Goal: Information Seeking & Learning: Learn about a topic

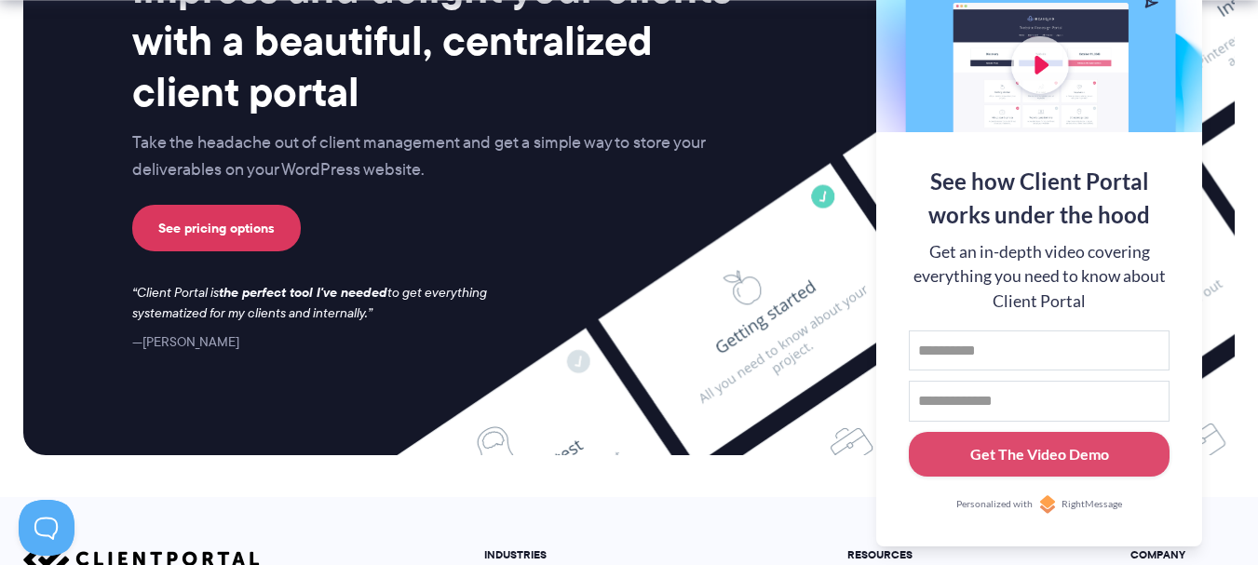
scroll to position [7992, 0]
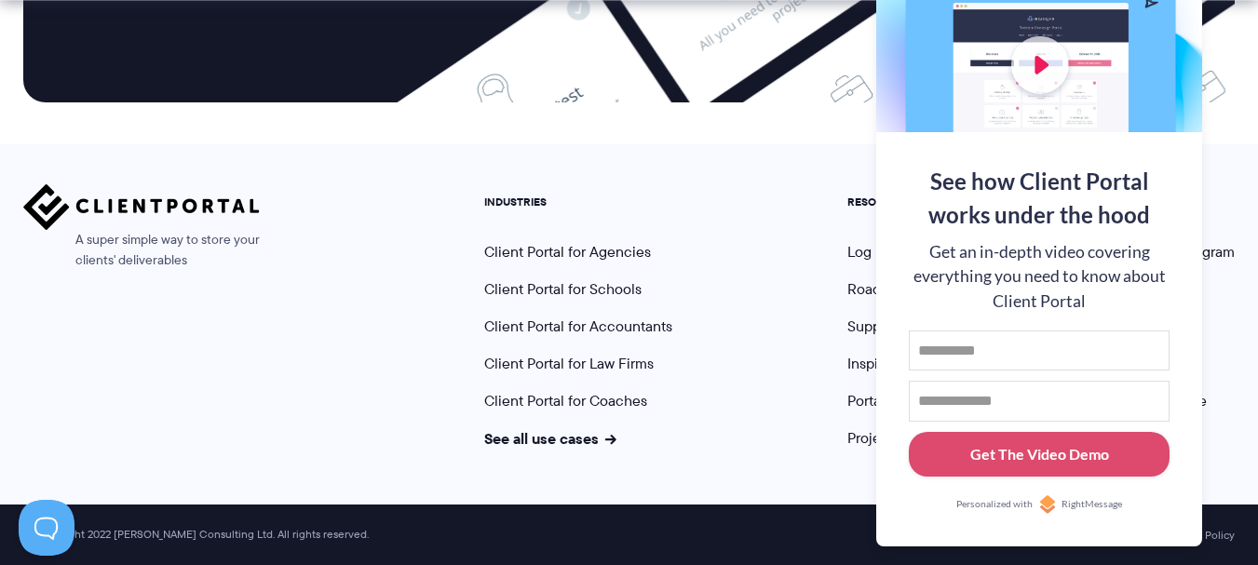
click at [252, 353] on div "A super simple way to store your clients' deliverables" at bounding box center [141, 316] width 237 height 265
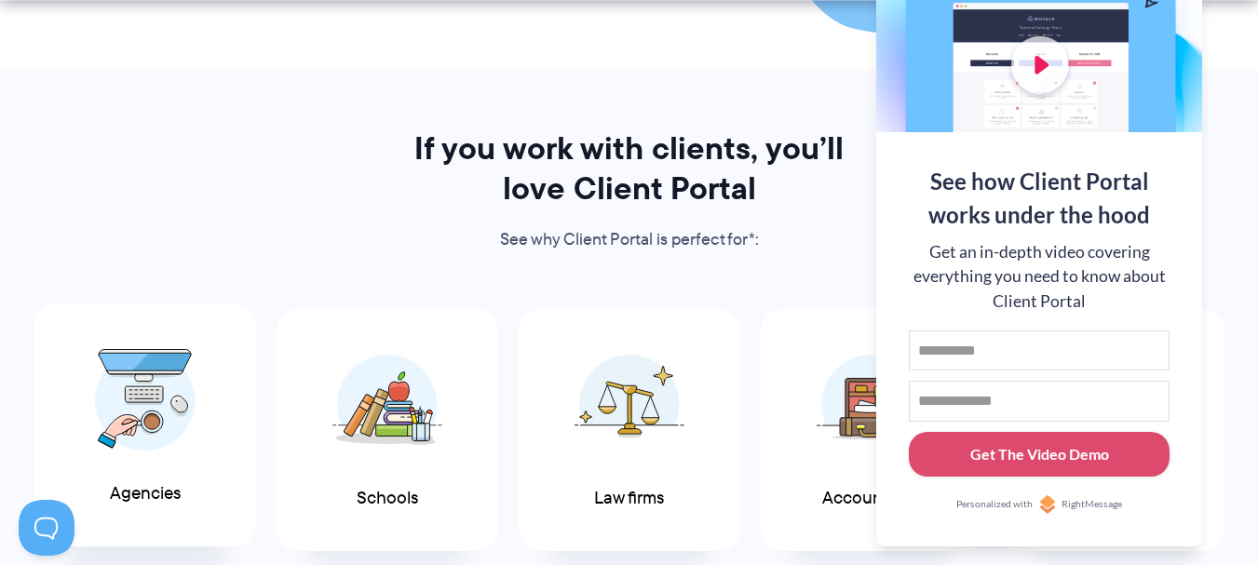
scroll to position [1211, 0]
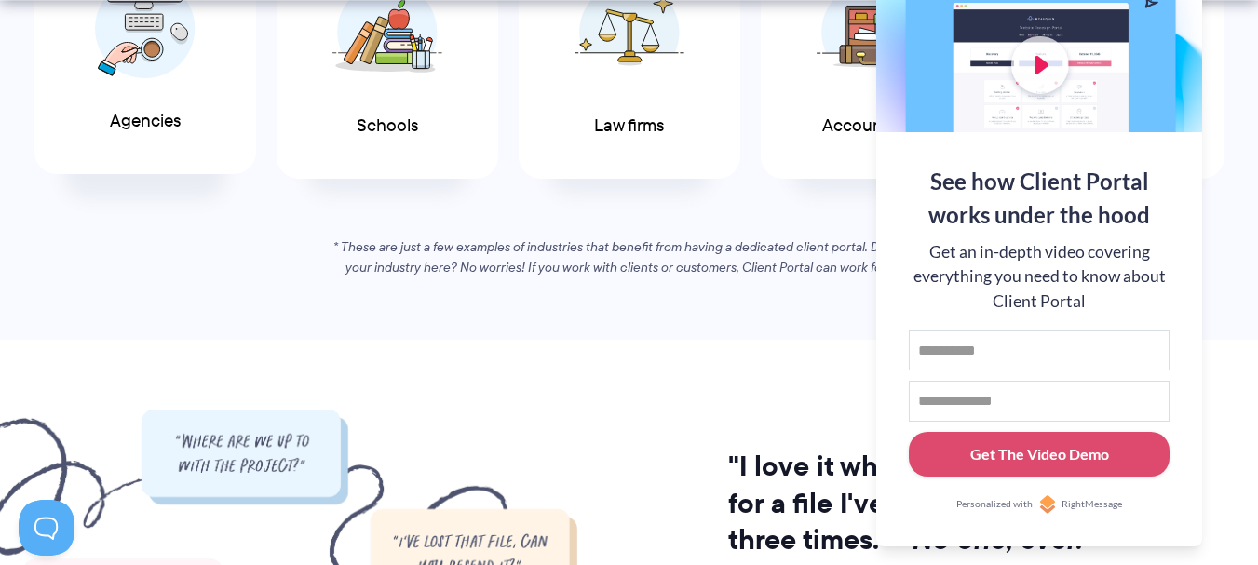
click at [117, 104] on div "Agencies" at bounding box center [145, 53] width 222 height 243
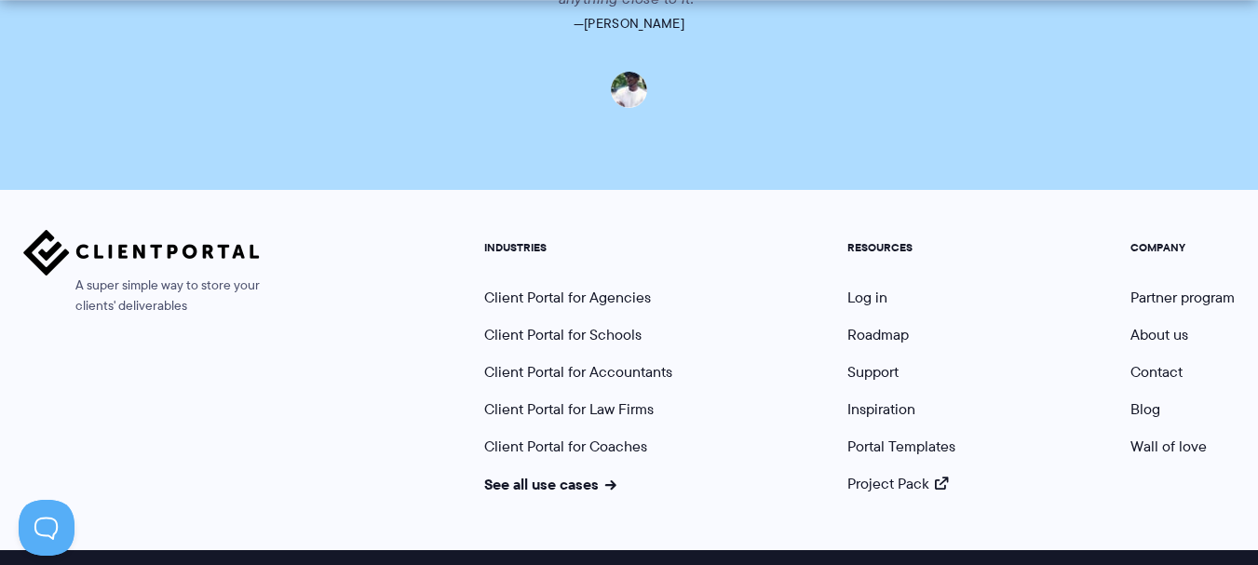
scroll to position [4585, 0]
